Goal: Task Accomplishment & Management: Manage account settings

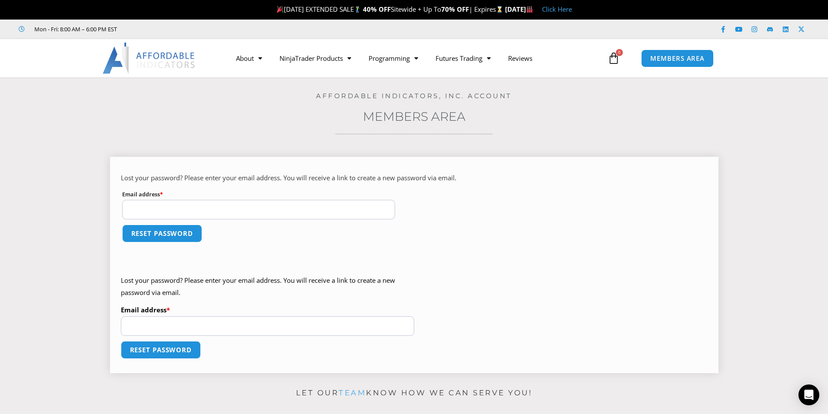
drag, startPoint x: 0, startPoint y: 0, endPoint x: 206, endPoint y: 215, distance: 297.6
click at [206, 215] on input "Email address * Required" at bounding box center [258, 210] width 273 height 20
type input "**********"
click at [164, 232] on button "Reset password" at bounding box center [162, 233] width 84 height 19
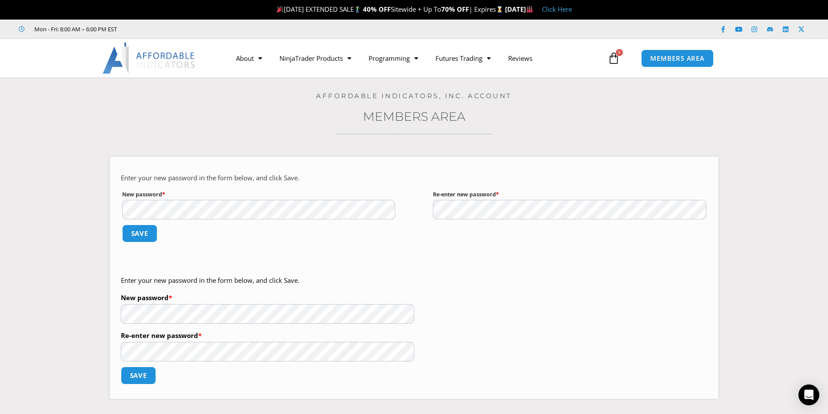
click at [109, 215] on section "Enter your new password in the form below, and click Save. New password * Requi…" at bounding box center [414, 275] width 785 height 262
click at [136, 232] on button "Save" at bounding box center [139, 233] width 37 height 19
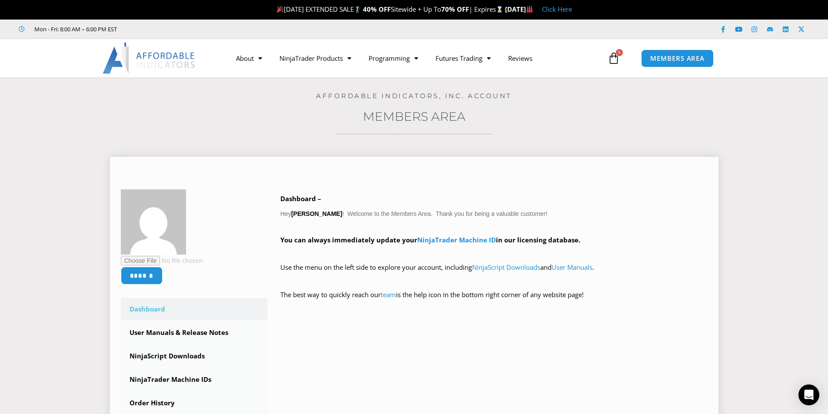
scroll to position [145, 0]
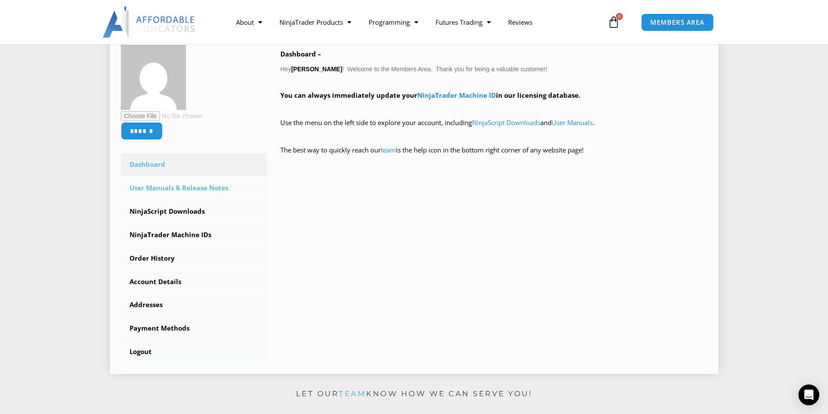
click at [183, 193] on link "User Manuals & Release Notes" at bounding box center [194, 188] width 147 height 23
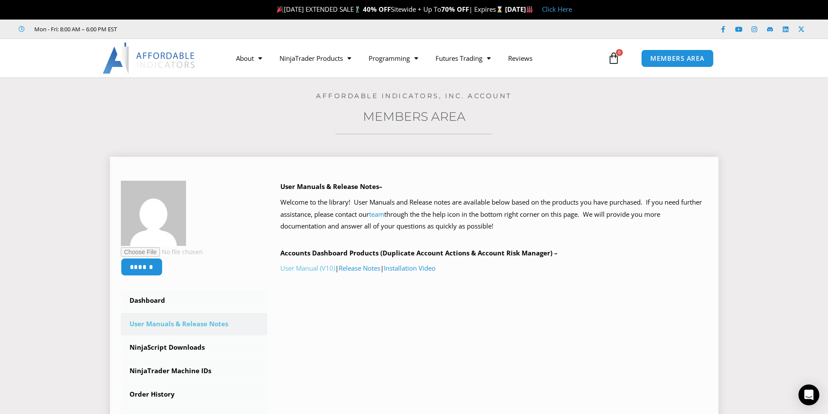
click at [321, 268] on link "User Manual (V10)" at bounding box center [307, 268] width 55 height 9
click at [403, 268] on link "Installation Video" at bounding box center [410, 268] width 52 height 9
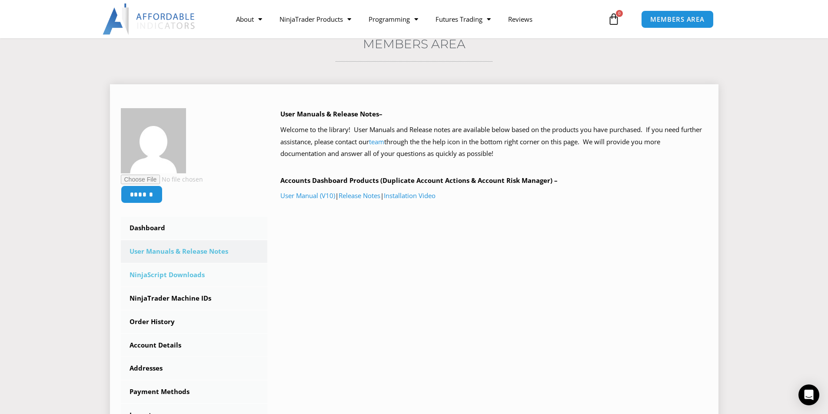
click at [161, 276] on link "NinjaScript Downloads" at bounding box center [194, 275] width 147 height 23
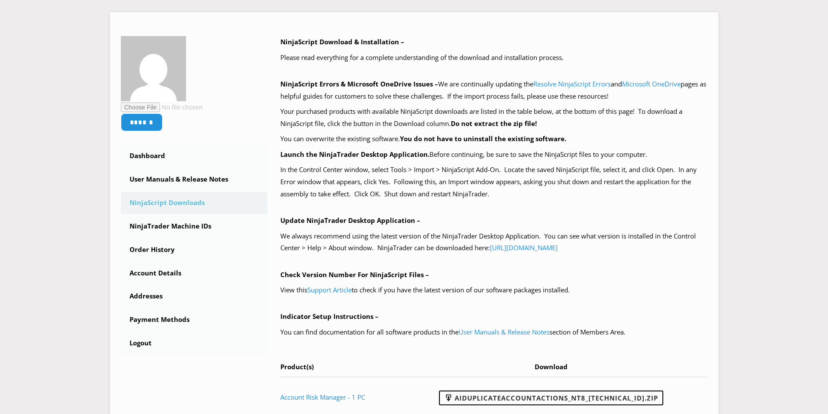
scroll to position [290, 0]
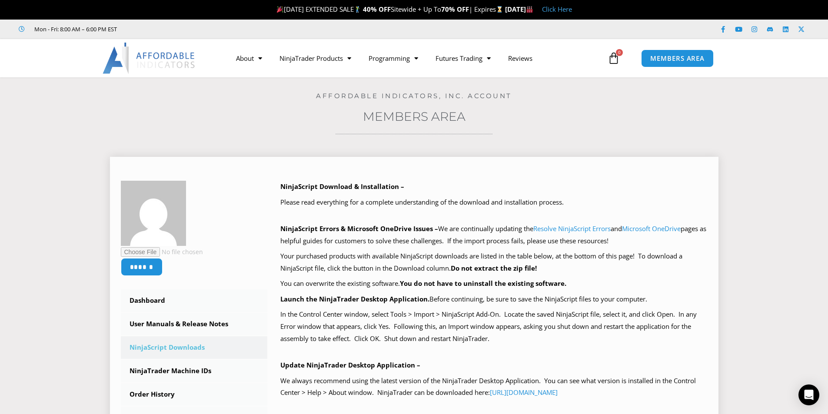
scroll to position [217, 0]
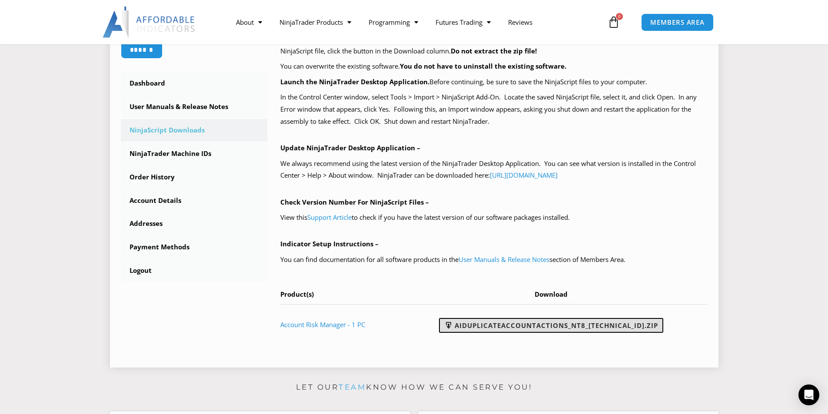
click at [514, 326] on link "AIDuplicateAccountActions_NT8_[TECHNICAL_ID].zip" at bounding box center [551, 325] width 224 height 15
click at [662, 256] on p "You can find documentation for all software products in the User Manuals & Rele…" at bounding box center [493, 260] width 427 height 12
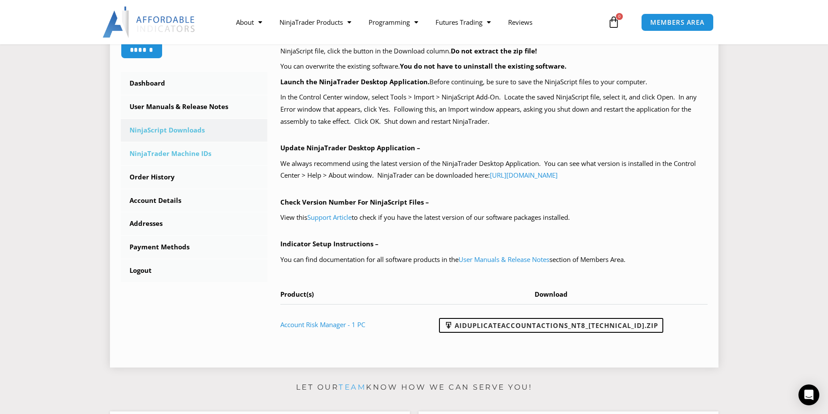
click at [186, 155] on link "NinjaTrader Machine IDs" at bounding box center [194, 154] width 147 height 23
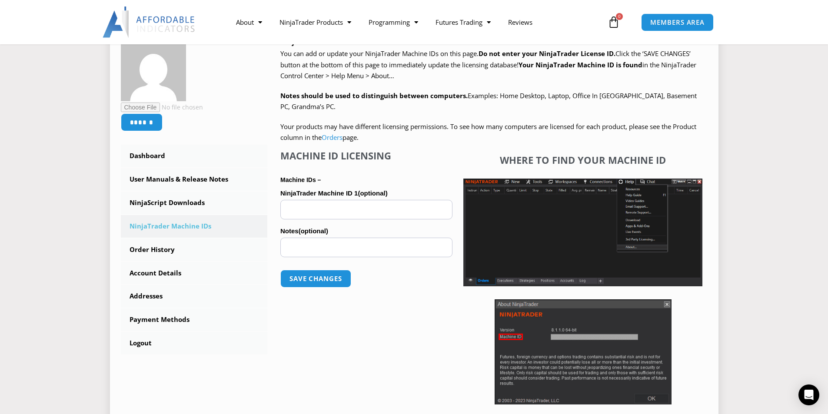
click at [316, 204] on input "NinjaTrader Machine ID 1 (optional)" at bounding box center [366, 210] width 172 height 20
paste input "**********"
type input "**********"
click at [312, 281] on button "Save changes" at bounding box center [316, 279] width 74 height 19
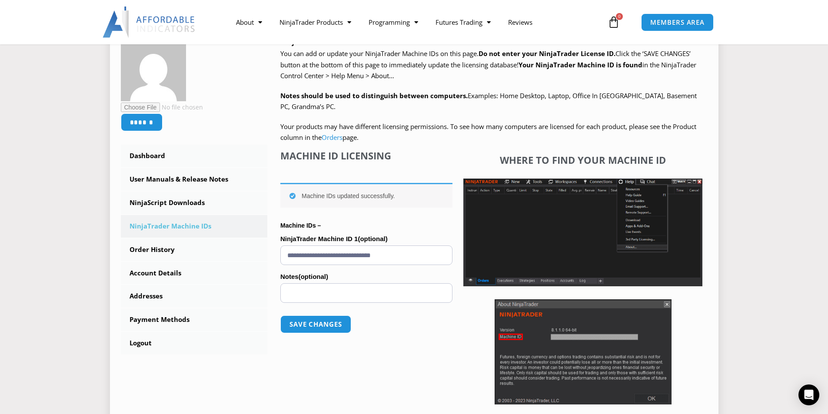
scroll to position [217, 0]
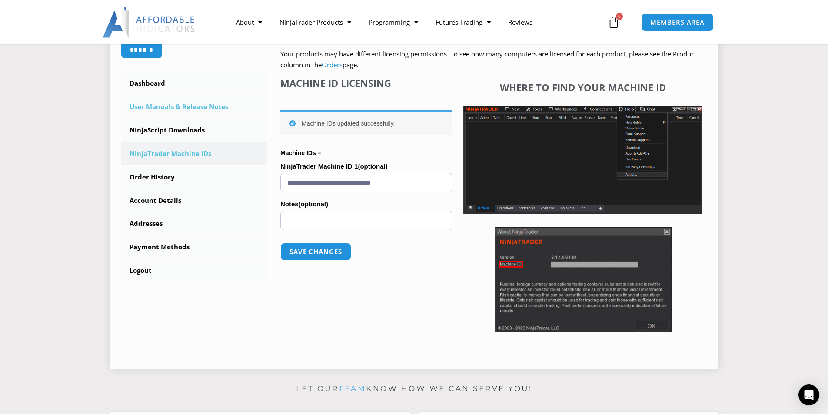
click at [159, 104] on link "User Manuals & Release Notes" at bounding box center [194, 107] width 147 height 23
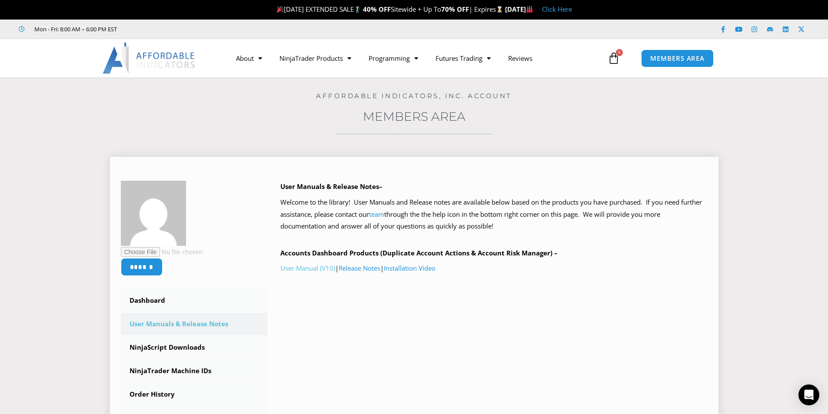
click at [316, 267] on link "User Manual (V10)" at bounding box center [307, 268] width 55 height 9
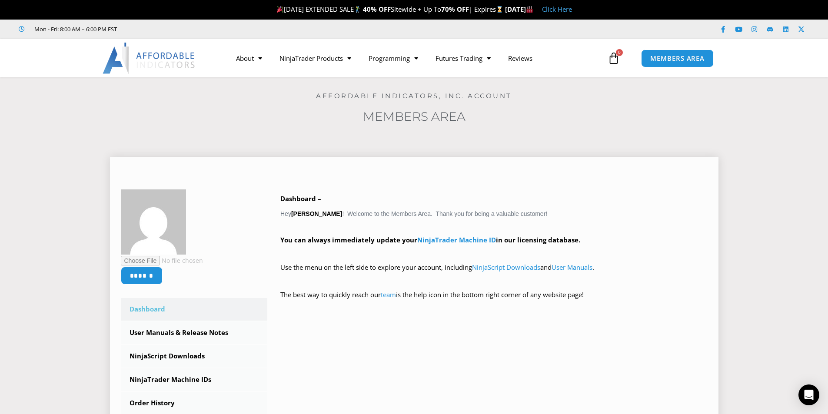
scroll to position [145, 0]
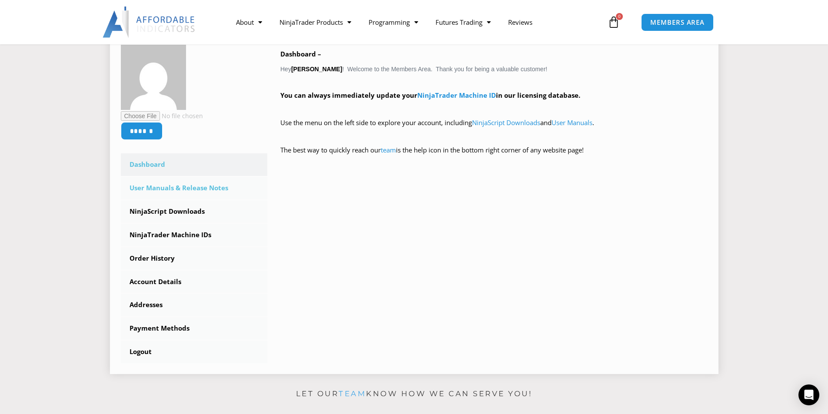
click at [163, 191] on link "User Manuals & Release Notes" at bounding box center [194, 188] width 147 height 23
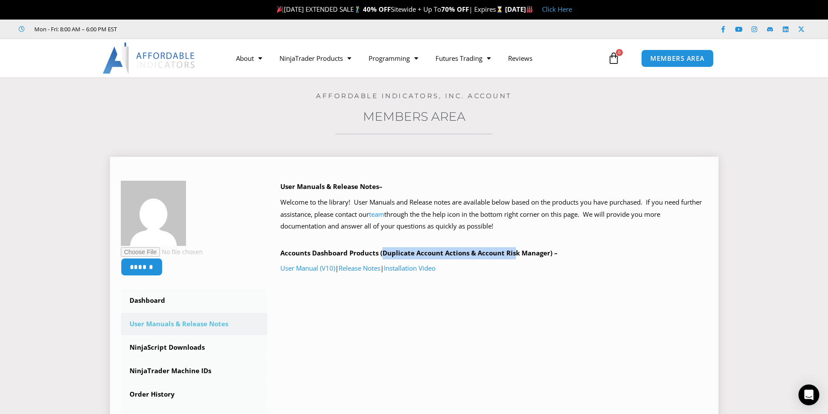
drag, startPoint x: 384, startPoint y: 253, endPoint x: 517, endPoint y: 254, distance: 132.6
click at [517, 254] on b "Accounts Dashboard Products (Duplicate Account Actions & Account Risk Manager) –" at bounding box center [418, 253] width 277 height 9
